Goal: Use online tool/utility

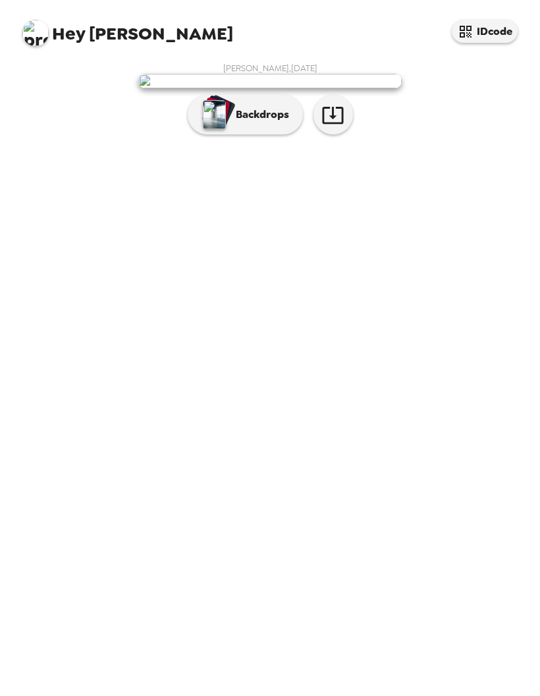
click at [216, 129] on img "button" at bounding box center [214, 114] width 23 height 29
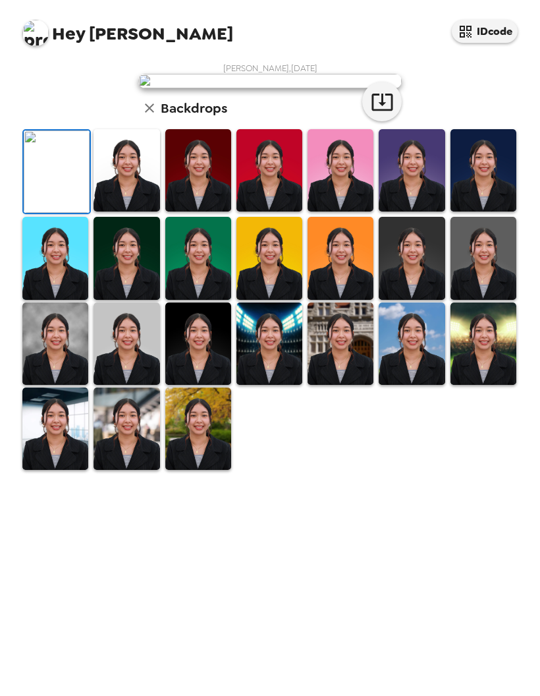
scroll to position [59, 0]
click at [70, 385] on img at bounding box center [55, 343] width 66 height 82
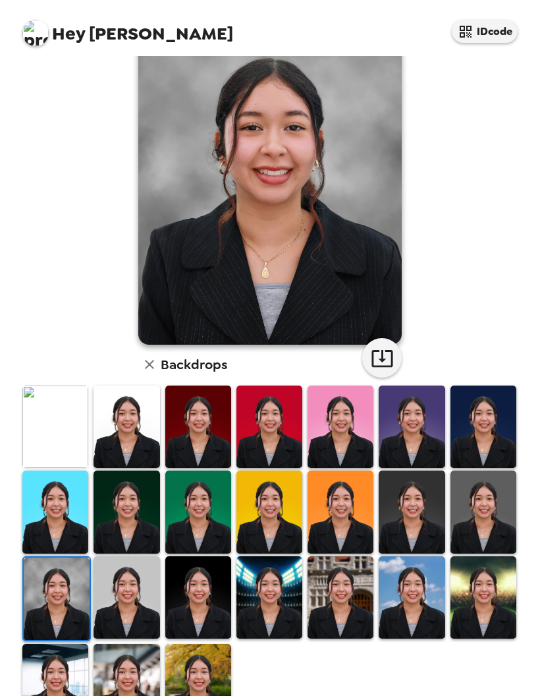
scroll to position [56, 0]
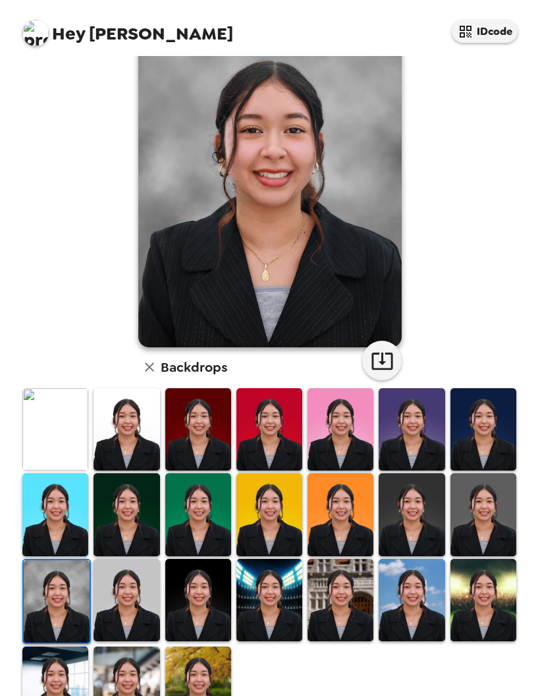
click at [132, 597] on img at bounding box center [127, 600] width 66 height 82
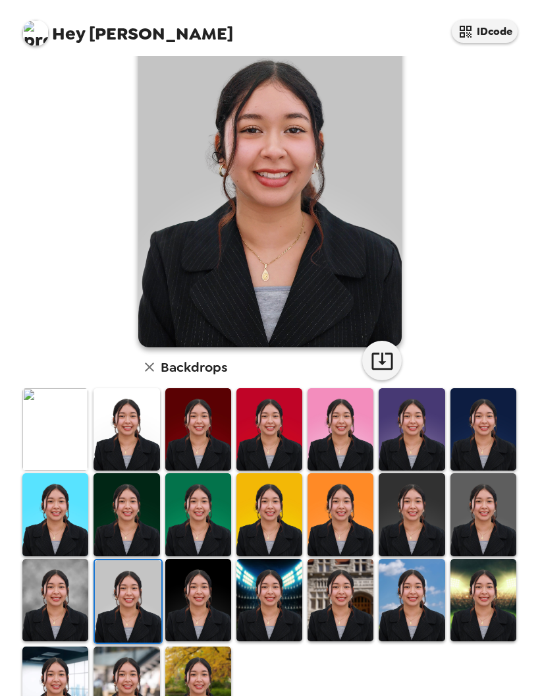
click at [194, 603] on img at bounding box center [198, 600] width 66 height 82
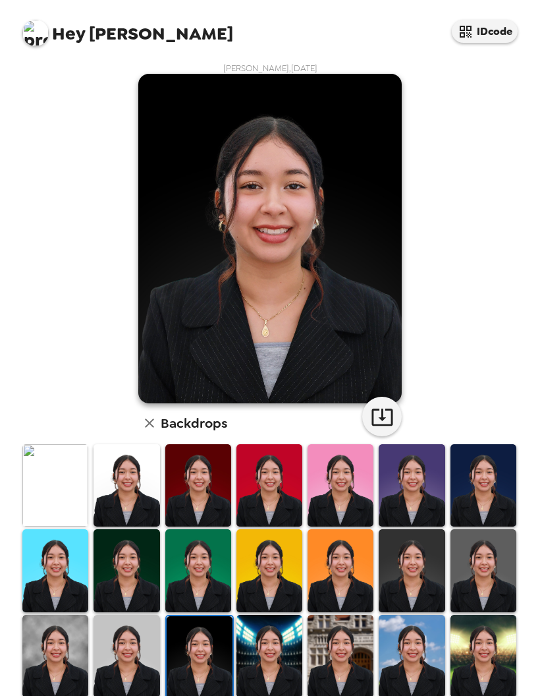
scroll to position [0, 0]
click at [47, 477] on img at bounding box center [55, 485] width 66 height 82
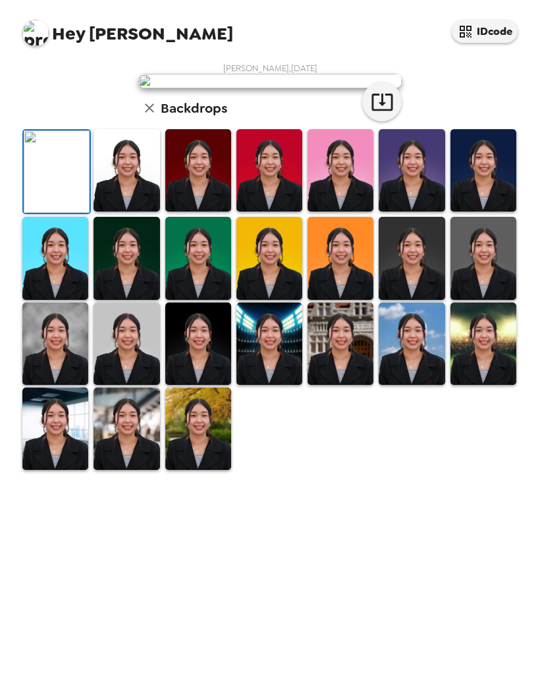
click at [121, 211] on img at bounding box center [127, 170] width 66 height 82
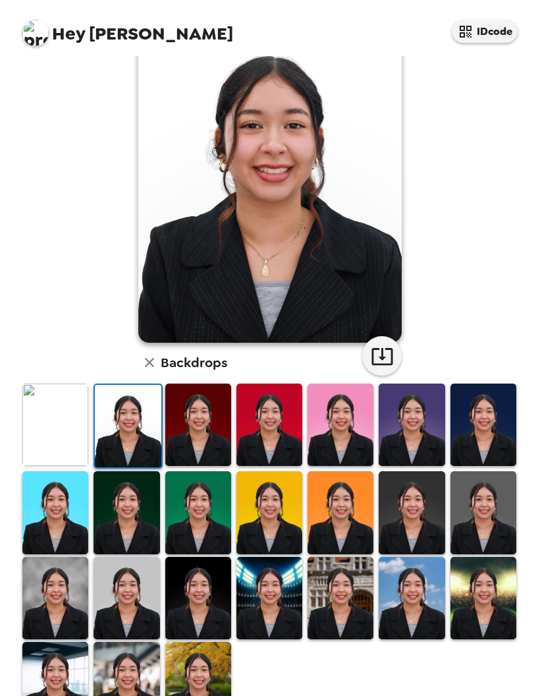
scroll to position [59, 0]
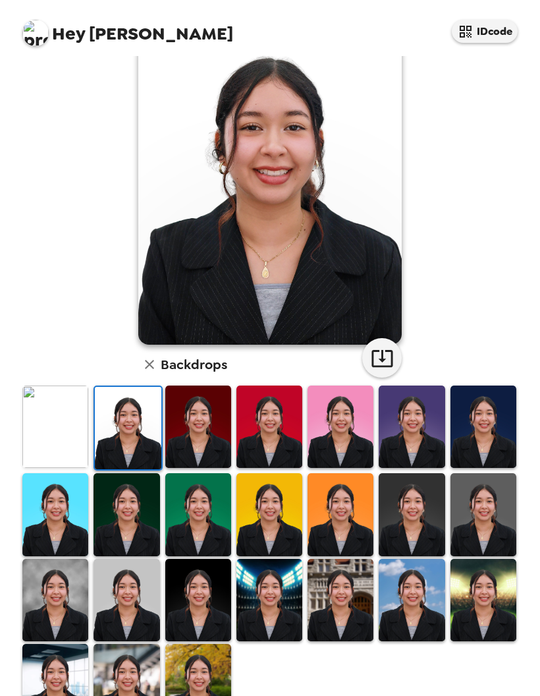
click at [183, 433] on img at bounding box center [198, 426] width 66 height 82
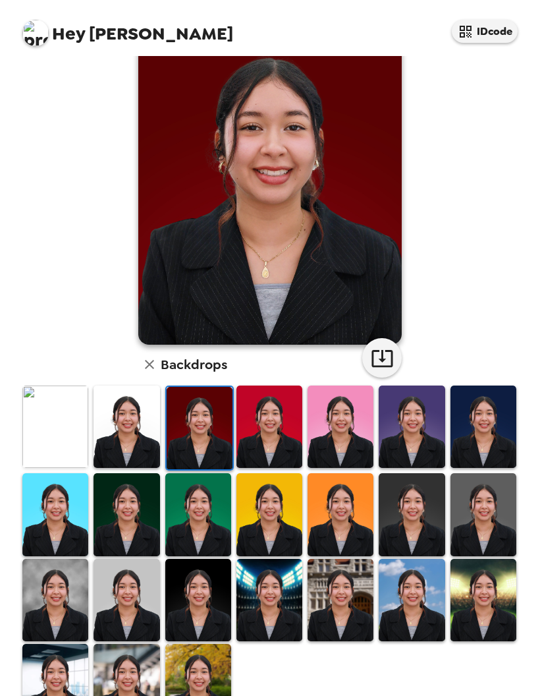
scroll to position [56, 0]
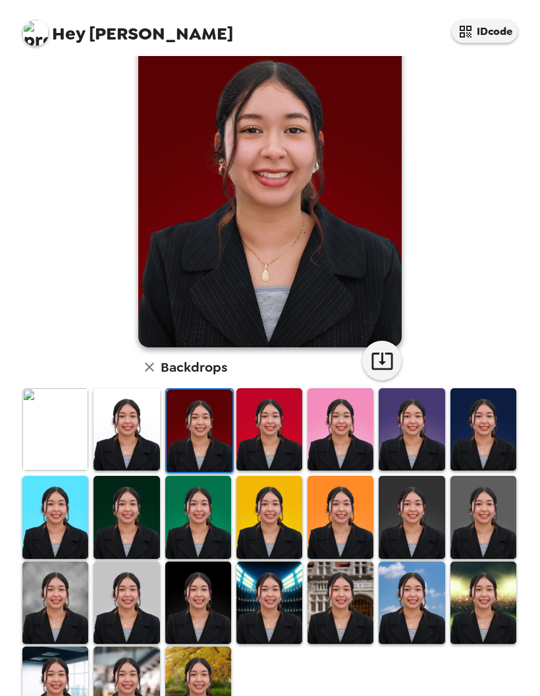
click at [499, 439] on img at bounding box center [484, 429] width 66 height 82
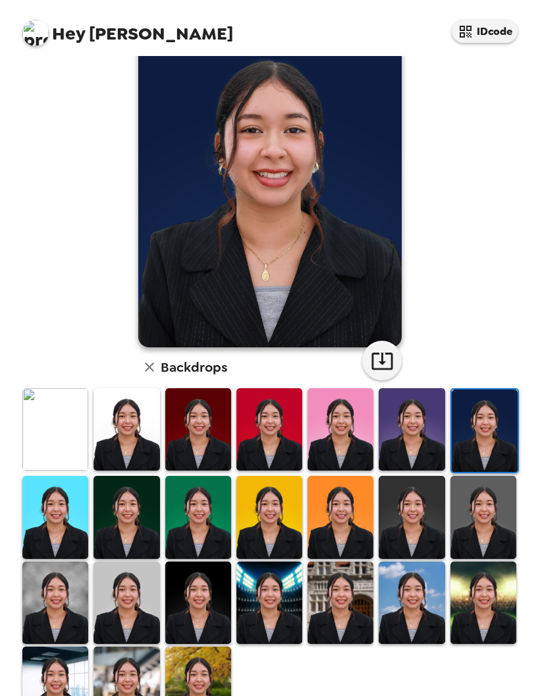
click at [490, 593] on img at bounding box center [484, 602] width 66 height 82
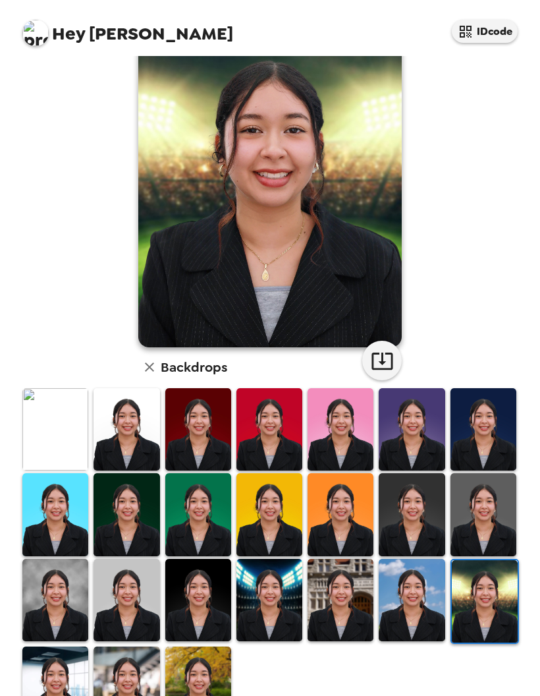
click at [55, 437] on img at bounding box center [55, 429] width 66 height 82
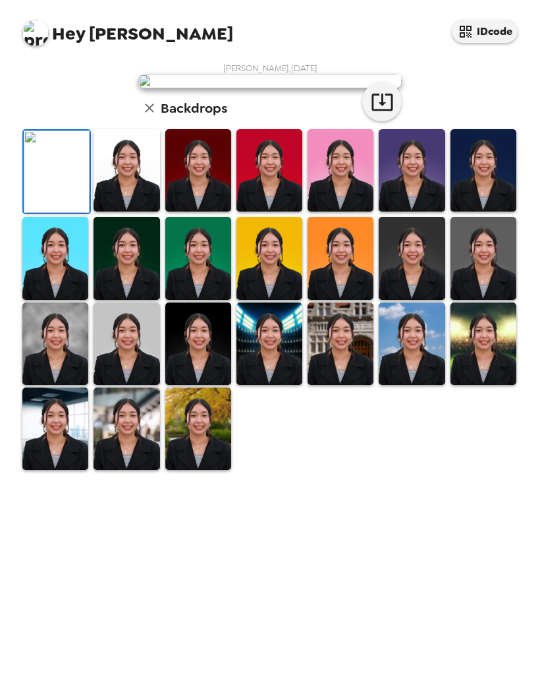
scroll to position [0, 0]
click at [386, 113] on icon "button" at bounding box center [382, 101] width 23 height 23
